Goal: Task Accomplishment & Management: Manage account settings

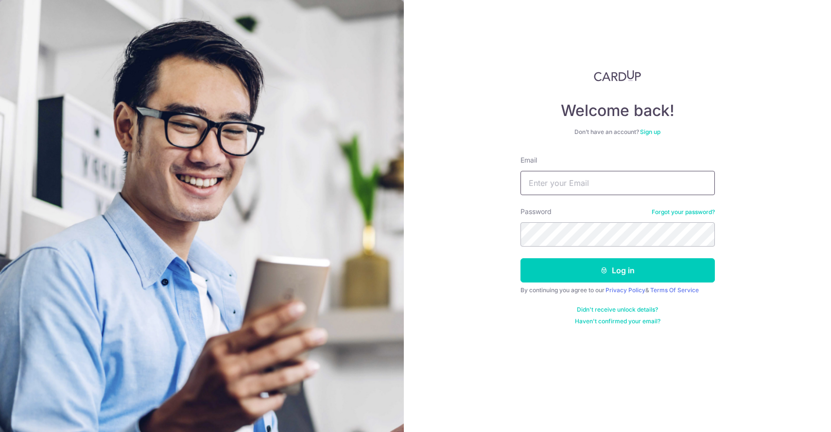
click at [572, 175] on input "Email" at bounding box center [617, 183] width 194 height 24
type input "[EMAIL_ADDRESS][DOMAIN_NAME]"
click at [520, 258] on button "Log in" at bounding box center [617, 270] width 194 height 24
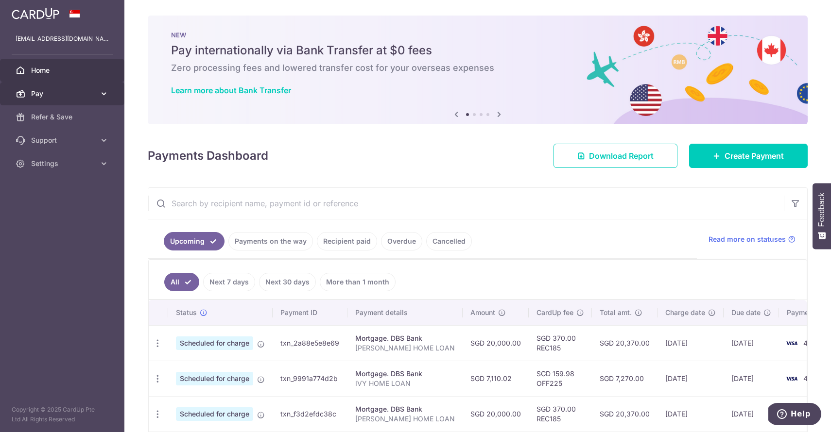
click at [63, 92] on span "Pay" at bounding box center [63, 94] width 64 height 10
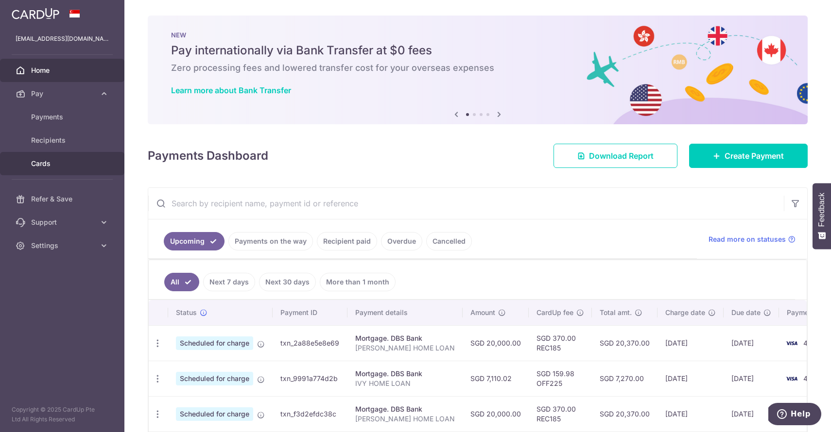
click at [54, 162] on span "Cards" at bounding box center [63, 164] width 64 height 10
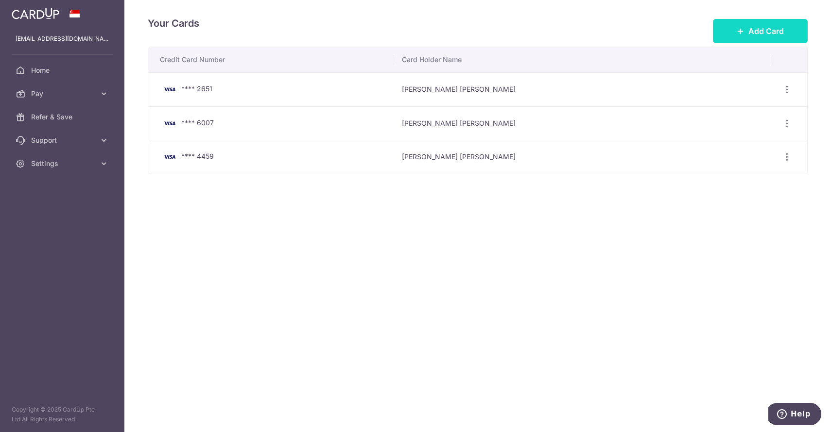
click at [752, 22] on button "Add Card" at bounding box center [760, 31] width 95 height 24
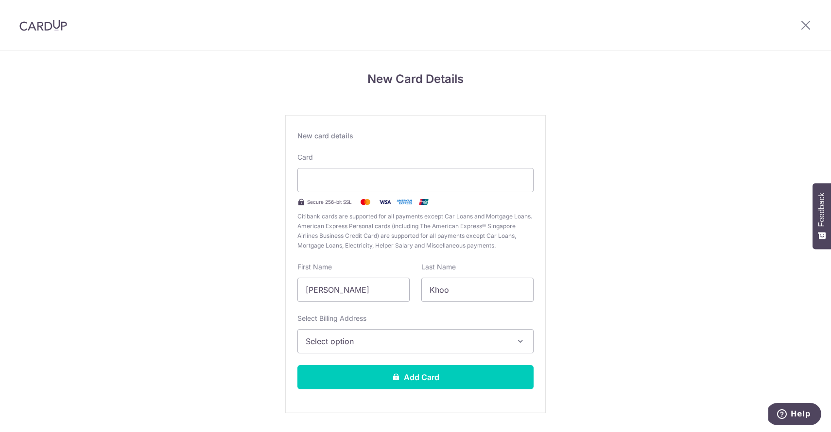
click at [377, 342] on span "Select option" at bounding box center [407, 342] width 202 height 12
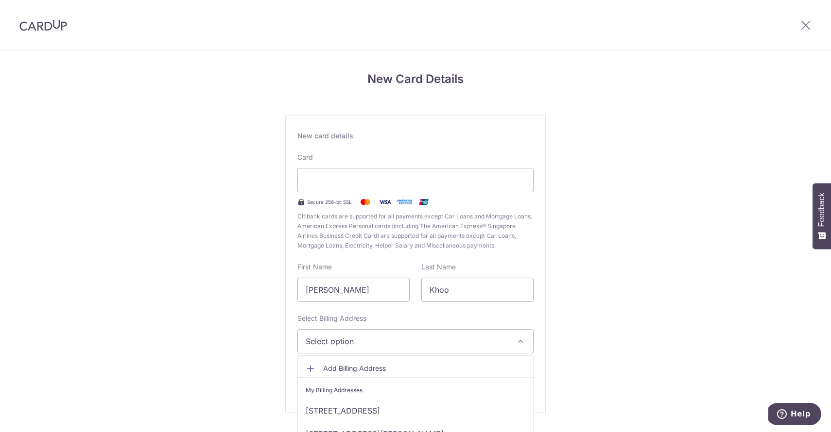
scroll to position [27, 0]
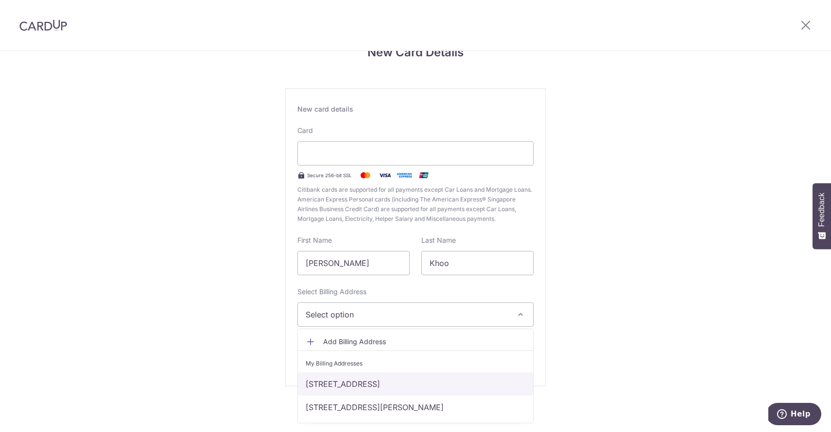
click at [432, 378] on link "414 ANG MO KIO AVENUE 10, #08-925, Singapore, Singapore-560414" at bounding box center [415, 384] width 235 height 23
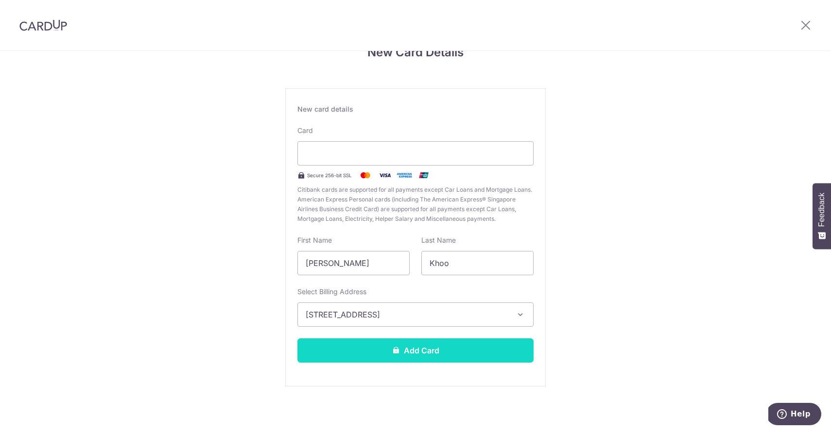
click at [432, 342] on button "Add Card" at bounding box center [415, 351] width 236 height 24
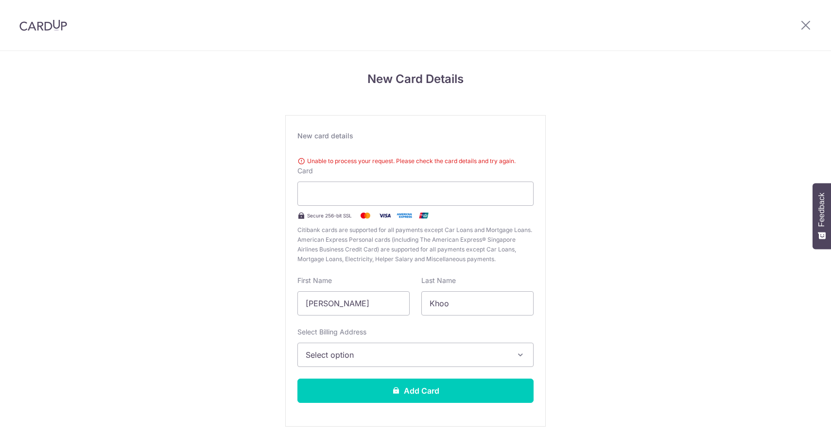
scroll to position [40, 0]
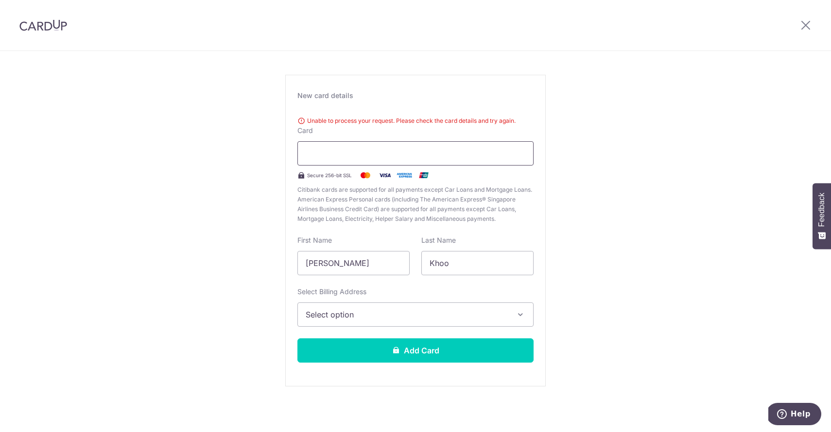
click at [338, 148] on iframe at bounding box center [416, 154] width 220 height 12
click at [401, 309] on span "Select option" at bounding box center [407, 315] width 202 height 12
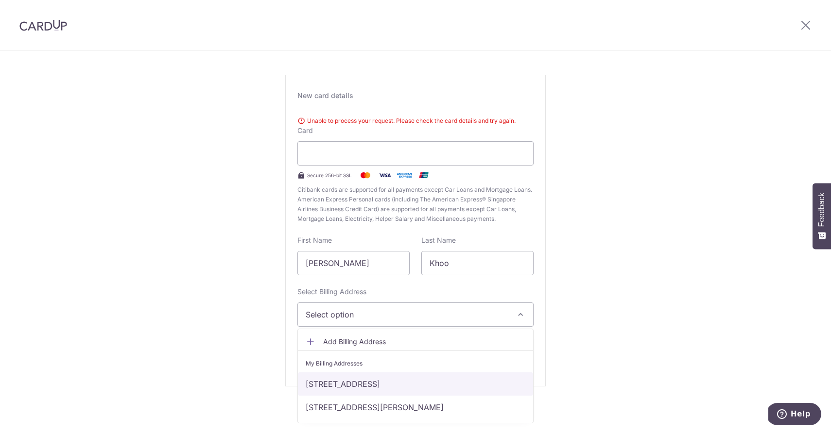
click at [383, 380] on link "414 ANG MO KIO AVENUE 10, #08-925, Singapore, Singapore-560414" at bounding box center [415, 384] width 235 height 23
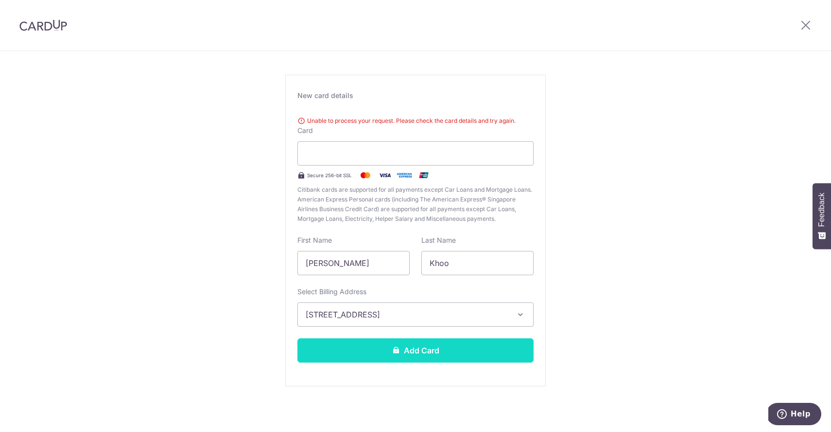
click at [392, 356] on button "Add Card" at bounding box center [415, 351] width 236 height 24
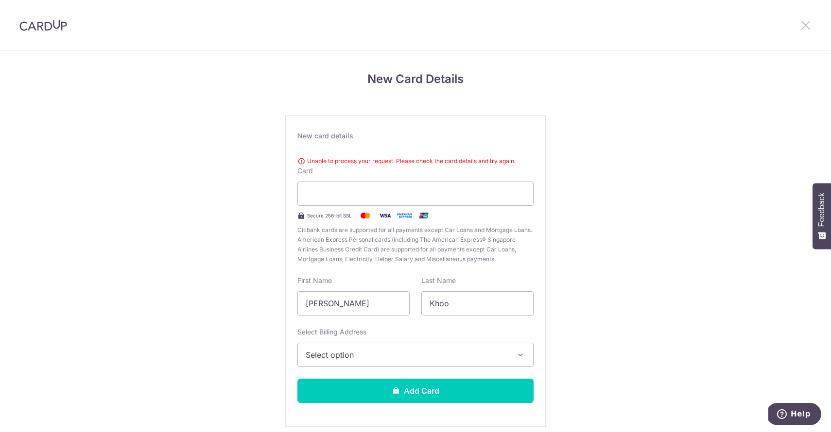
click at [807, 27] on icon at bounding box center [806, 25] width 12 height 12
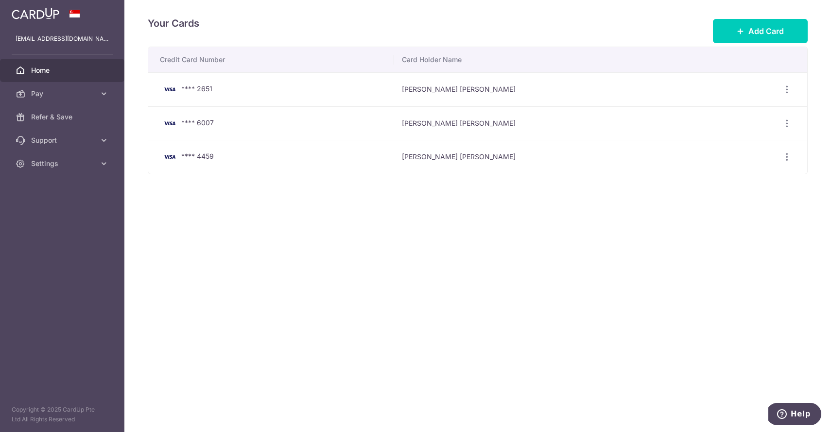
click at [55, 77] on link "Home" at bounding box center [62, 70] width 124 height 23
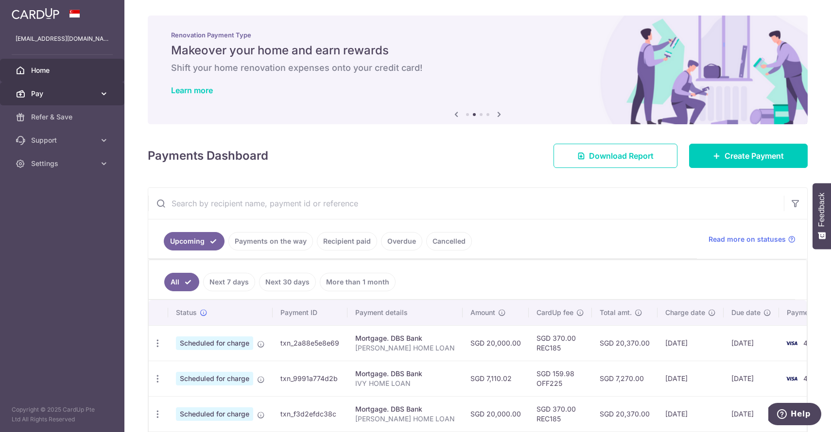
click at [58, 98] on span "Pay" at bounding box center [63, 94] width 64 height 10
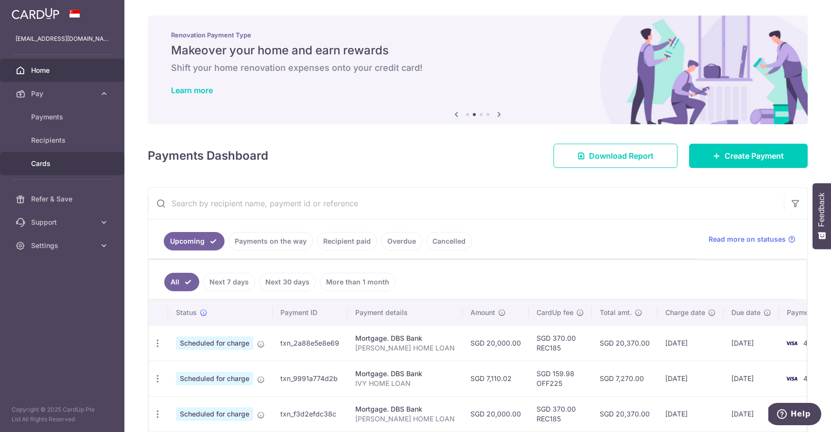
click at [47, 164] on span "Cards" at bounding box center [63, 164] width 64 height 10
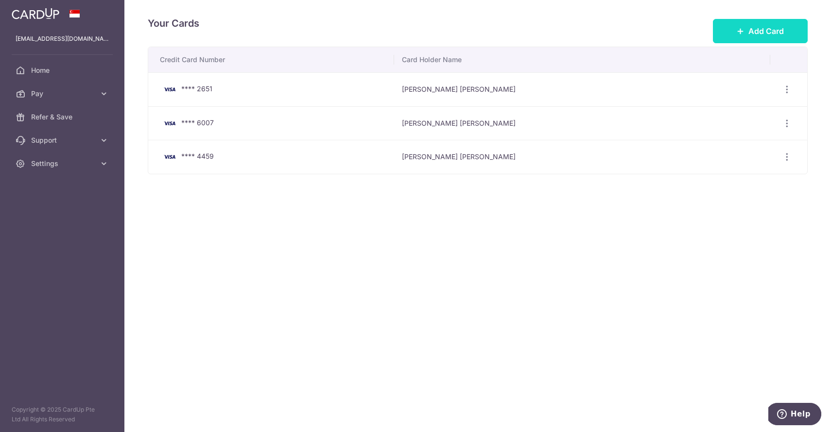
click at [739, 33] on icon at bounding box center [740, 31] width 8 height 8
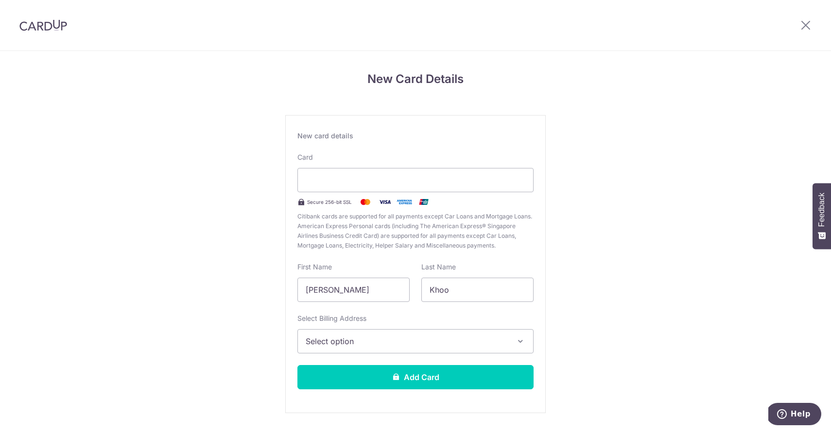
click at [477, 335] on button "Select option" at bounding box center [415, 341] width 236 height 24
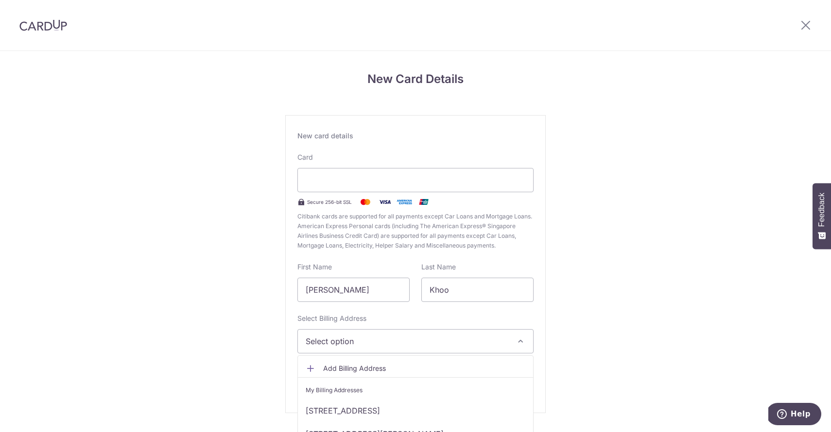
click at [380, 367] on span "Add Billing Address" at bounding box center [424, 369] width 202 height 10
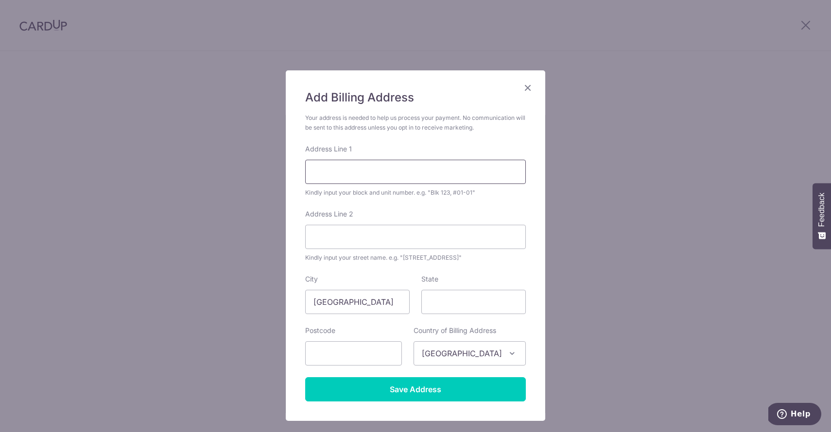
click at [356, 179] on input "Address Line 1" at bounding box center [415, 172] width 221 height 24
type input "[STREET_ADDRESS]"
type input "575872"
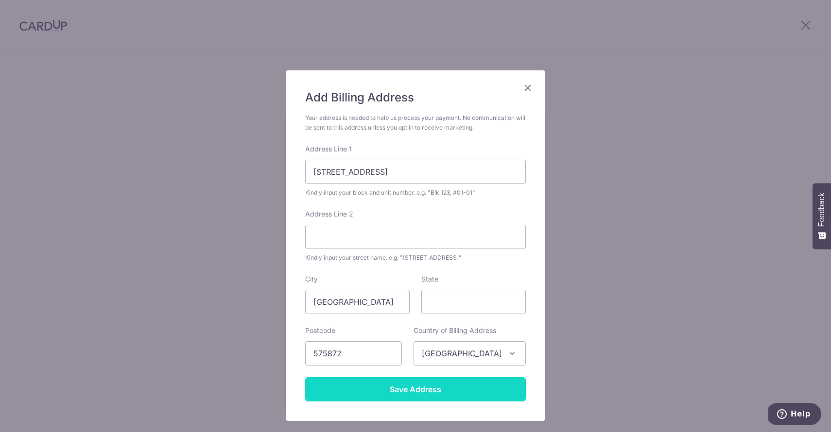
click at [435, 380] on input "Save Address" at bounding box center [415, 389] width 221 height 24
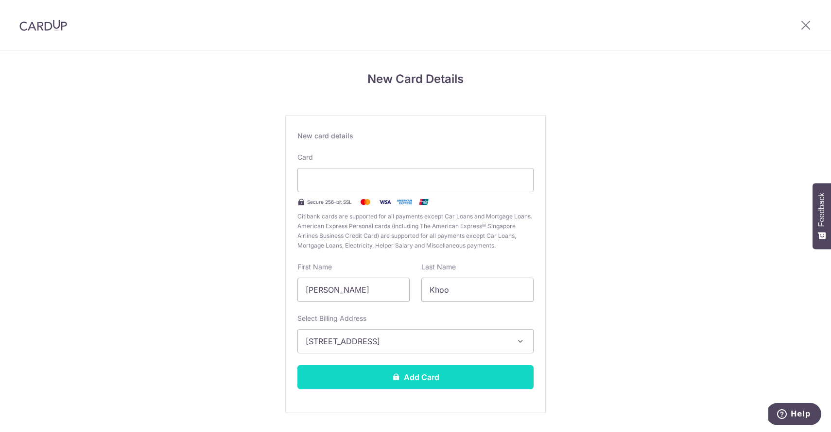
click at [463, 372] on button "Add Card" at bounding box center [415, 377] width 236 height 24
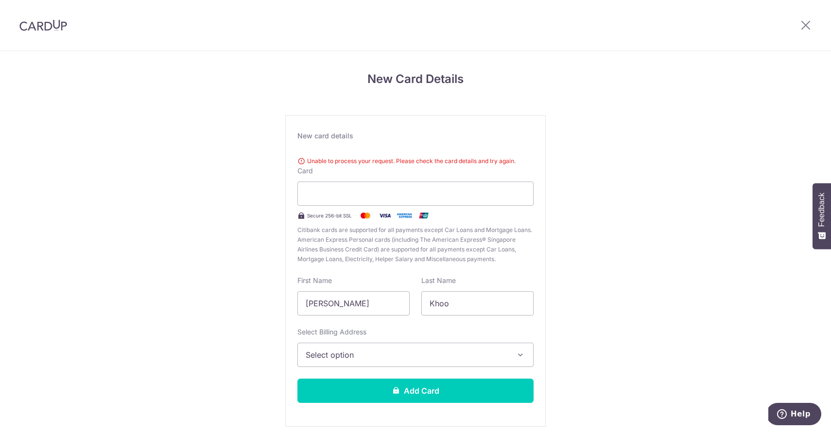
scroll to position [40, 0]
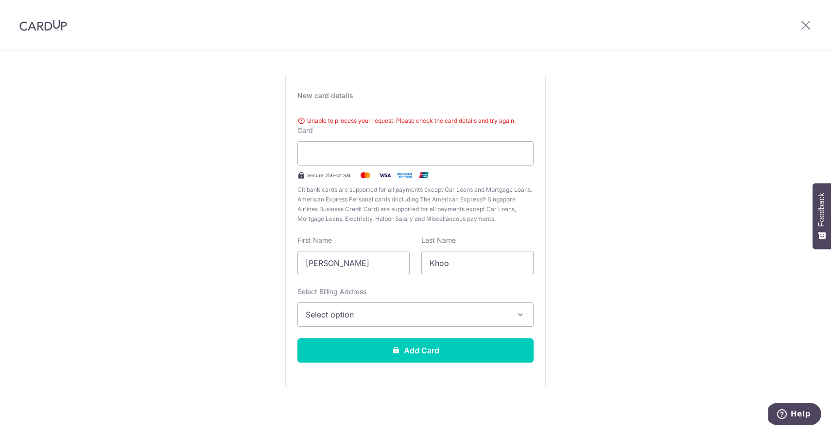
click at [820, 199] on span "Feedback" at bounding box center [821, 210] width 9 height 34
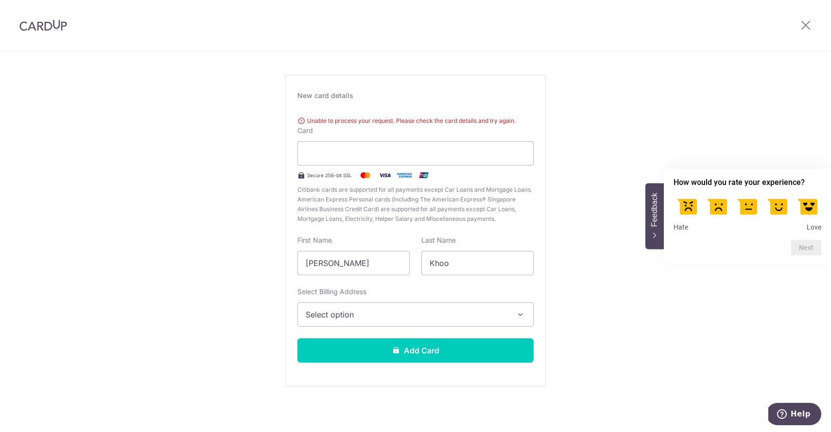
click at [712, 296] on div "New Card Details New card details Unable to process your request. Please check …" at bounding box center [415, 222] width 831 height 422
click at [649, 241] on button "Feedback" at bounding box center [654, 216] width 18 height 66
